Goal: Find specific page/section: Locate a particular part of the current website

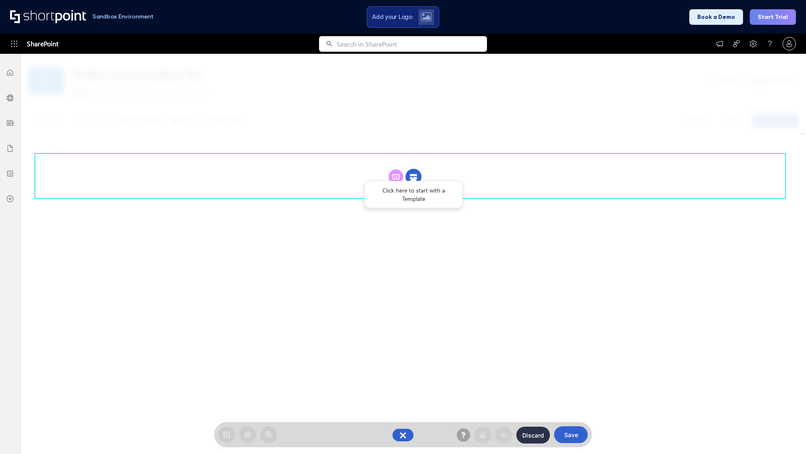
click at [414, 176] on circle at bounding box center [414, 177] width 16 height 16
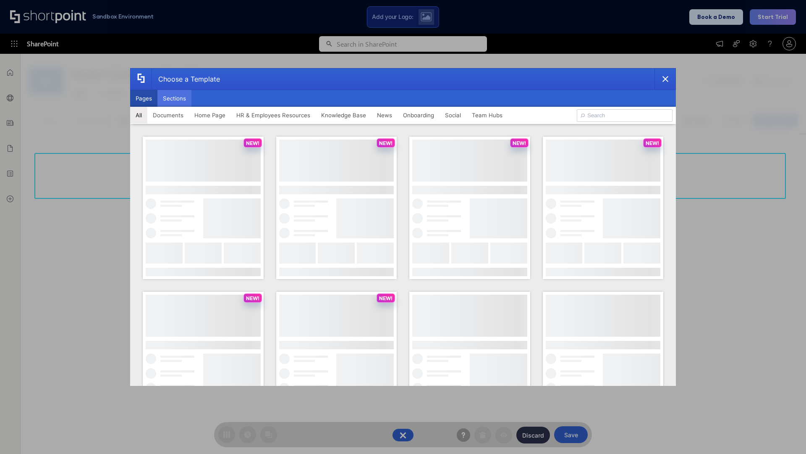
click at [174, 98] on button "Sections" at bounding box center [174, 98] width 34 height 17
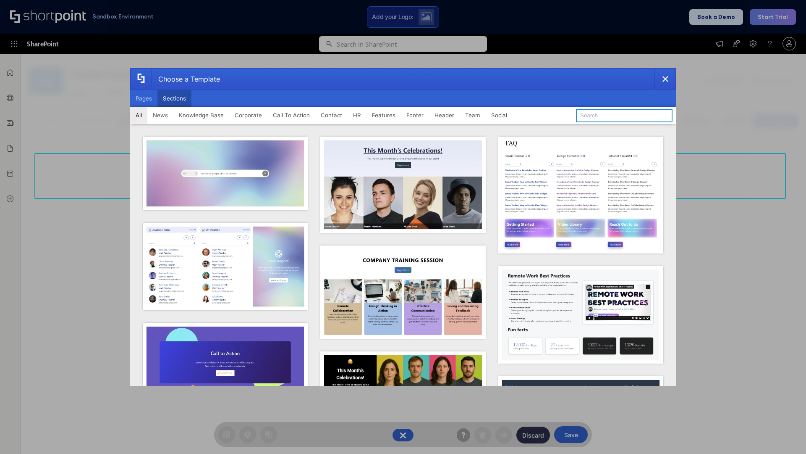
type input "Company Policy"
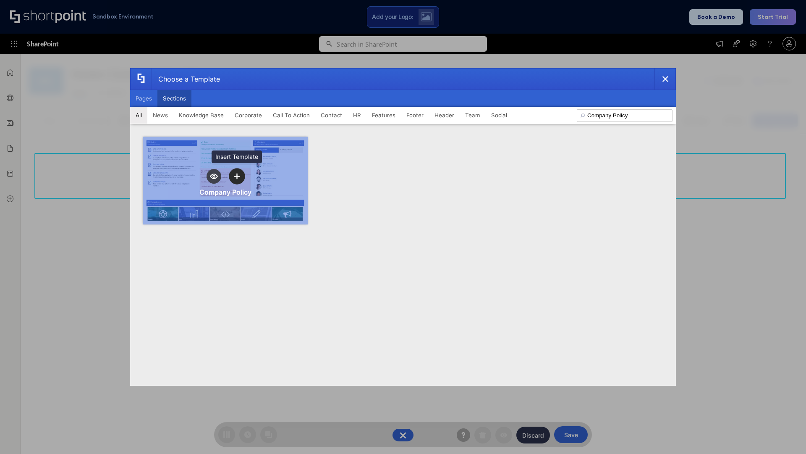
click at [237, 176] on icon "template selector" at bounding box center [237, 176] width 6 height 6
